Goal: Find specific page/section: Find specific page/section

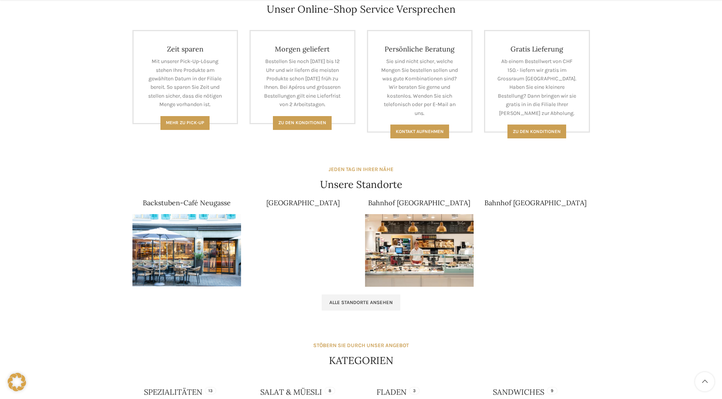
scroll to position [384, 0]
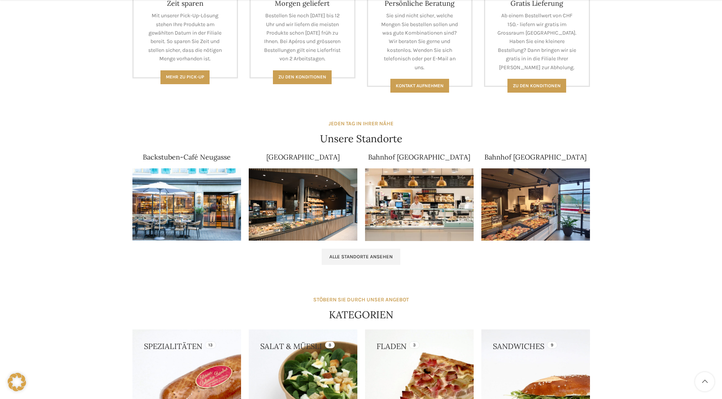
click at [308, 205] on img at bounding box center [303, 204] width 109 height 73
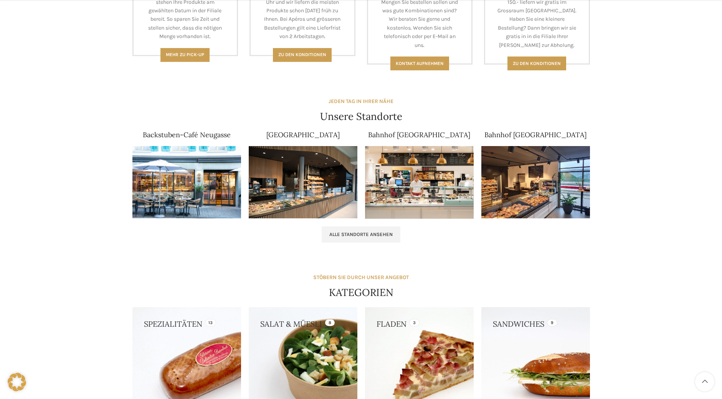
scroll to position [422, 0]
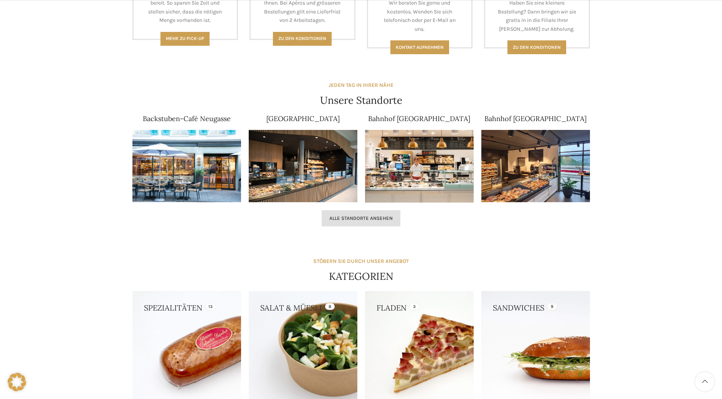
click at [351, 212] on link "Alle Standorte ansehen" at bounding box center [361, 218] width 79 height 16
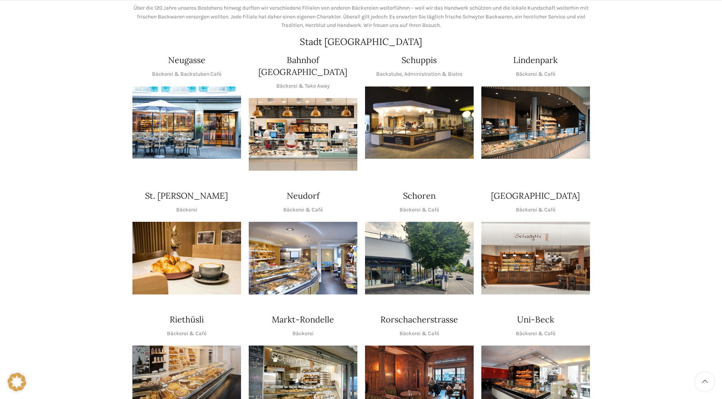
scroll to position [154, 0]
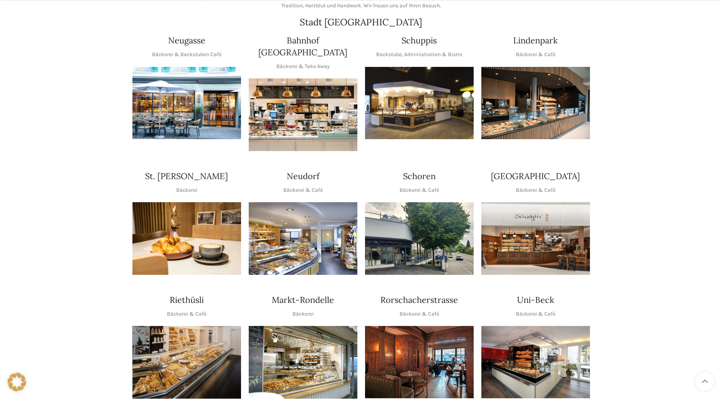
click at [299, 237] on img "1 / 1" at bounding box center [303, 238] width 109 height 73
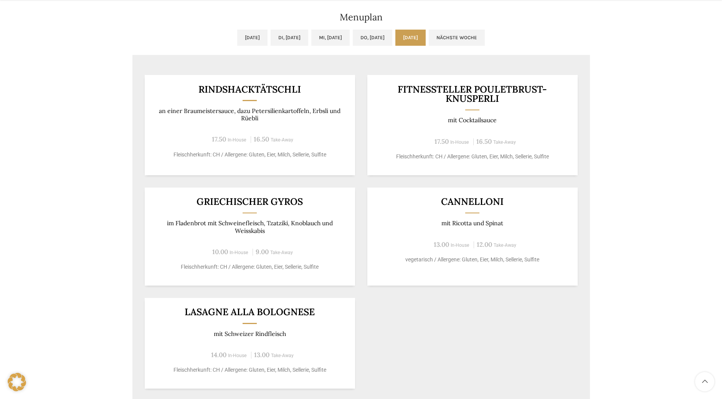
scroll to position [422, 0]
